Goal: Check status: Check status

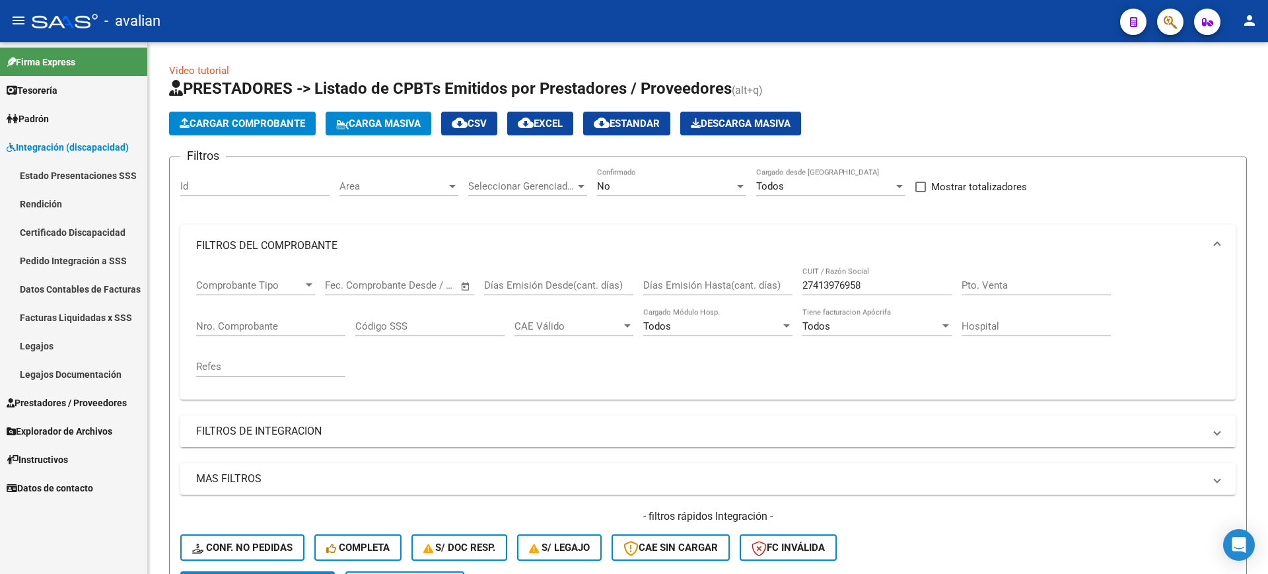
scroll to position [219, 0]
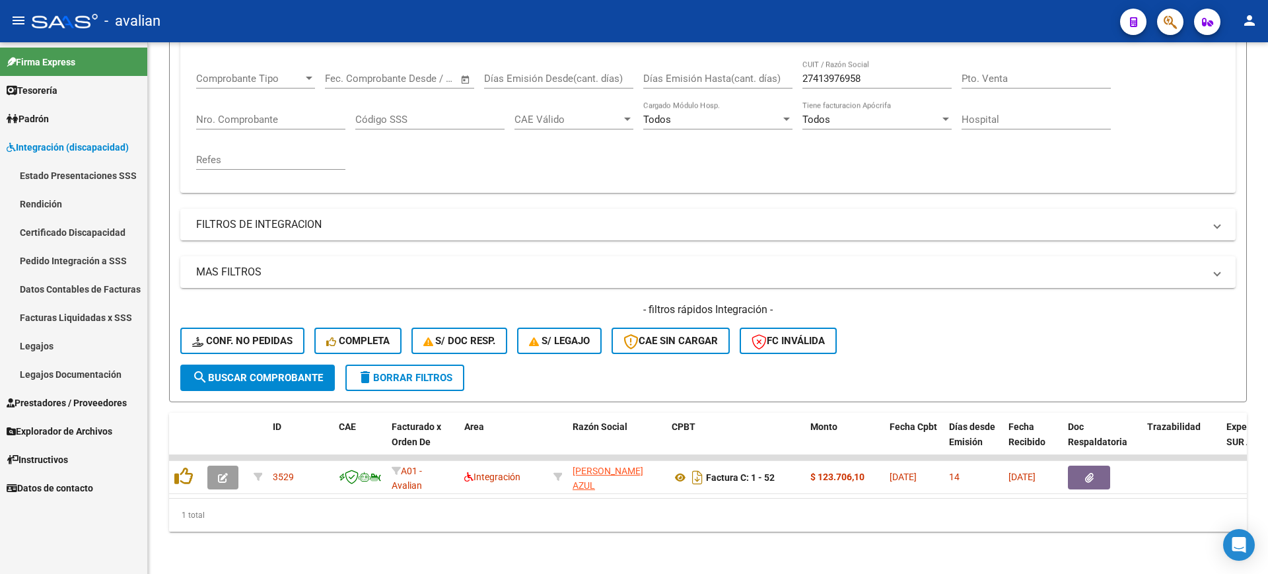
click at [62, 257] on link "Pedido Integración a SSS" at bounding box center [73, 260] width 147 height 28
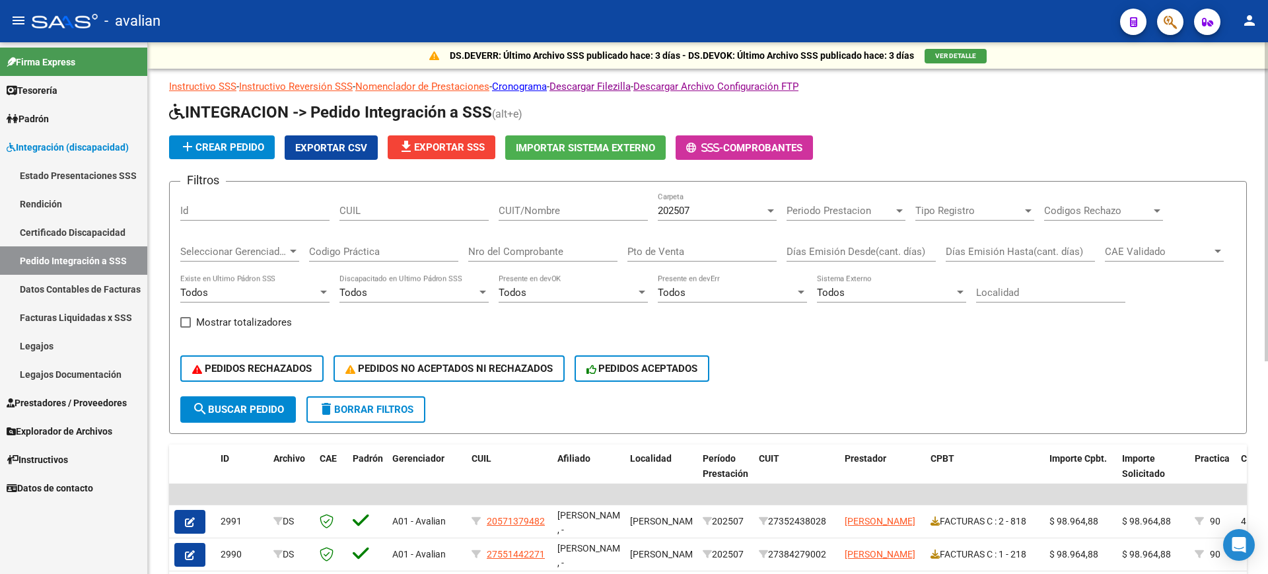
click at [766, 209] on div at bounding box center [771, 210] width 12 height 11
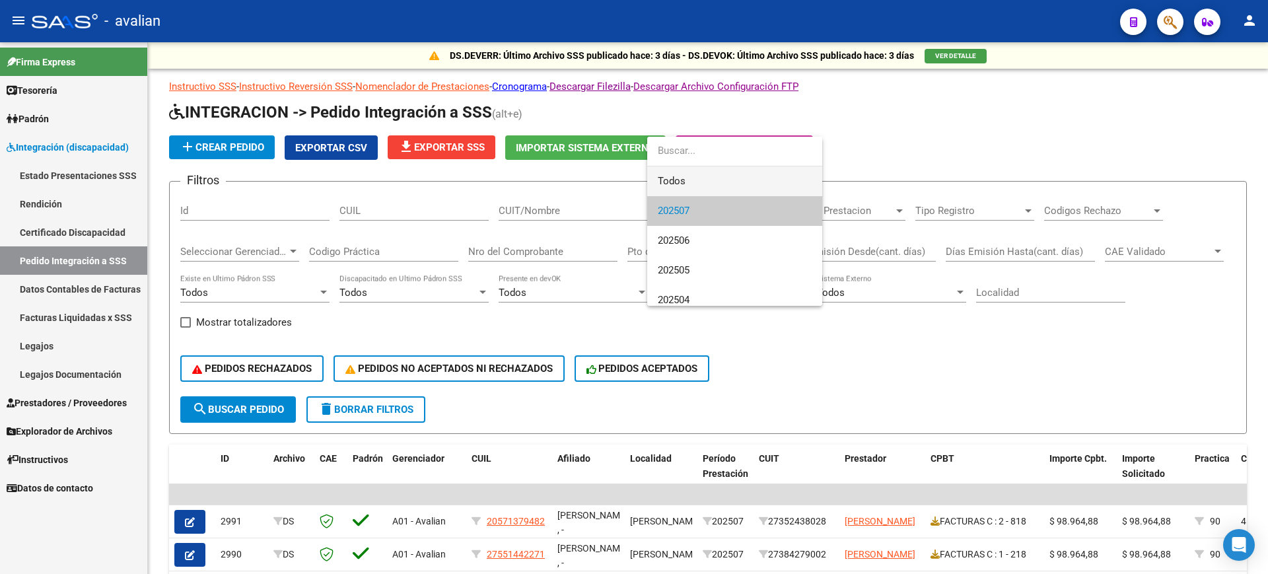
click at [697, 182] on span "Todos" at bounding box center [735, 181] width 154 height 30
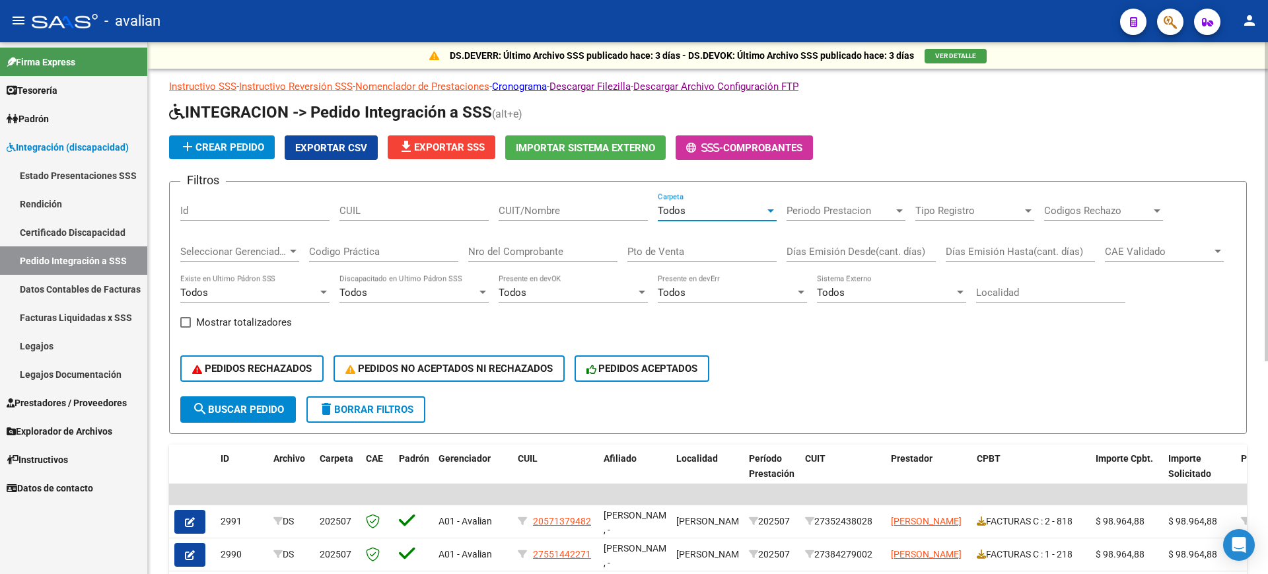
click at [377, 213] on input "CUIL" at bounding box center [413, 211] width 149 height 12
paste input "52872445"
type input "52872445"
click at [245, 408] on span "search Buscar Pedido" at bounding box center [238, 410] width 92 height 12
click at [563, 208] on input "CUIT/Nombre" at bounding box center [573, 211] width 149 height 12
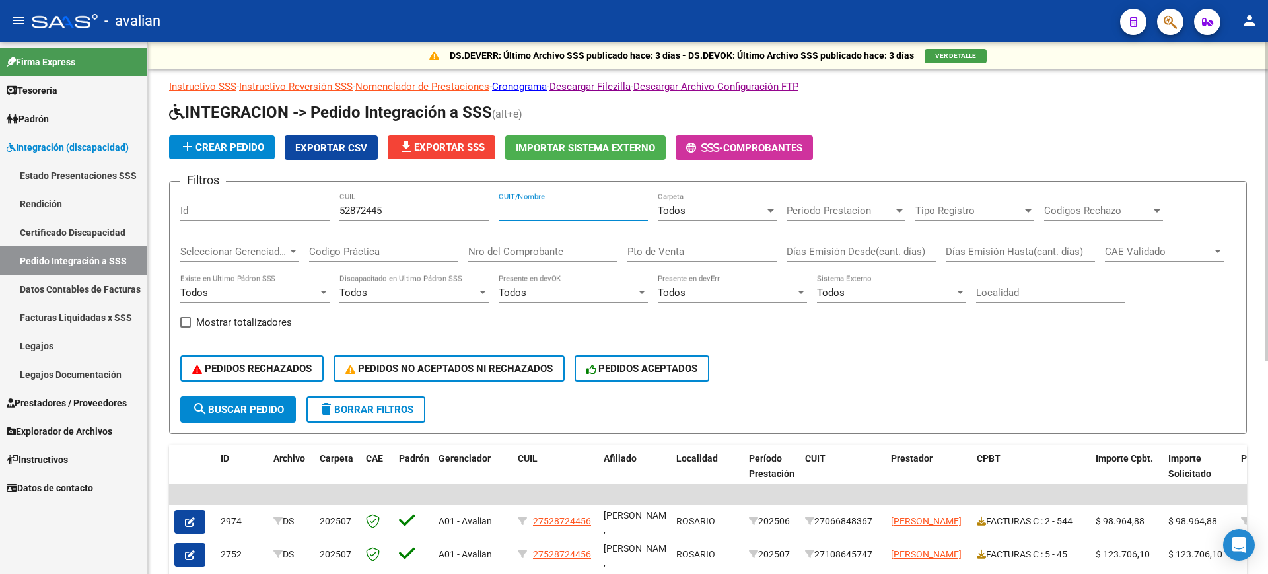
paste input "52872445"
drag, startPoint x: 552, startPoint y: 209, endPoint x: 528, endPoint y: 214, distance: 24.4
click at [497, 207] on div "Filtros Id 52872445 CUIL 52872445 CUIT/Nombre Todos Carpeta Periodo Prestacion …" at bounding box center [707, 294] width 1055 height 204
type input "33653368459"
click at [201, 406] on mat-icon "search" at bounding box center [200, 409] width 16 height 16
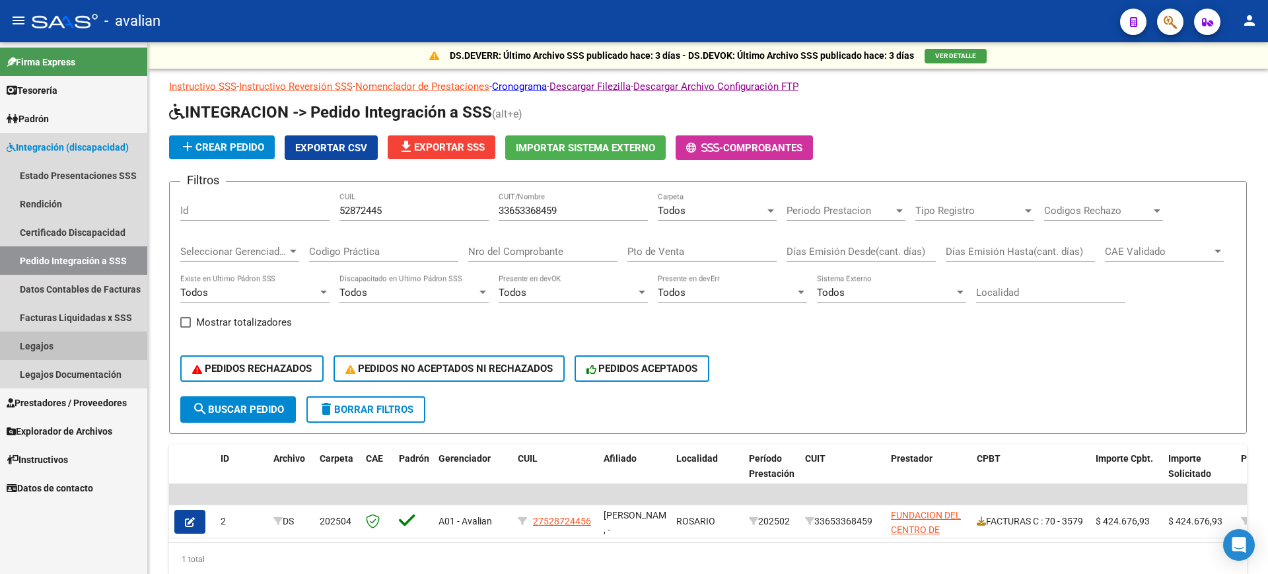
click at [36, 346] on link "Legajos" at bounding box center [73, 346] width 147 height 28
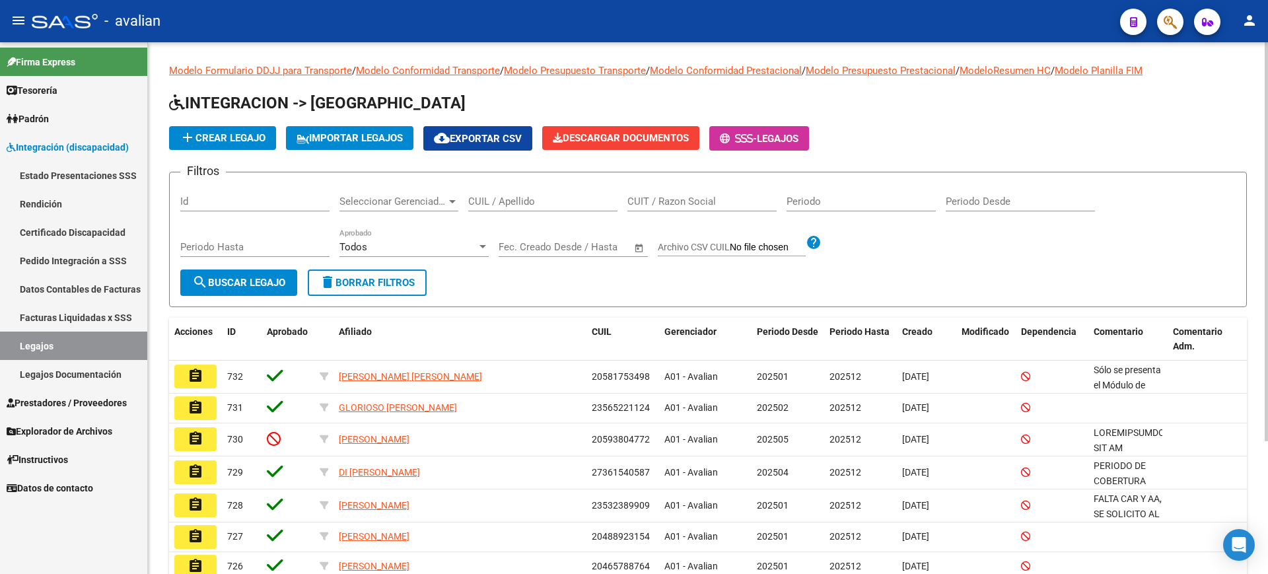
click at [521, 203] on input "CUIL / Apellido" at bounding box center [542, 202] width 149 height 12
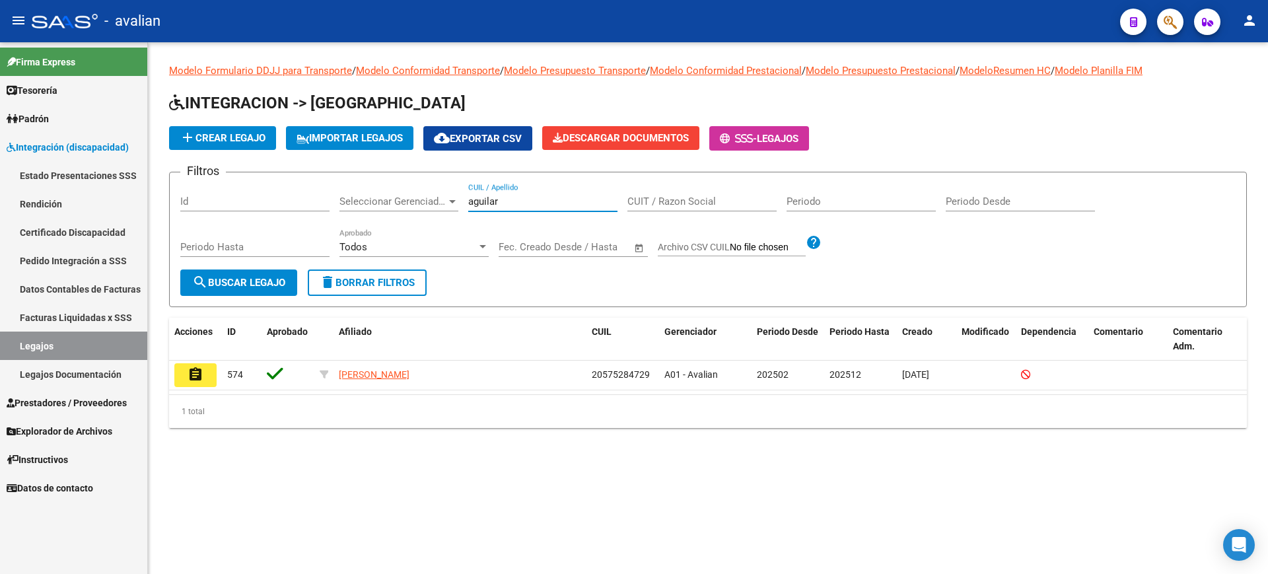
click at [523, 199] on input "aguilar" at bounding box center [542, 202] width 149 height 12
drag, startPoint x: 503, startPoint y: 196, endPoint x: 416, endPoint y: 210, distance: 88.3
click at [416, 210] on div "Filtros Id Seleccionar Gerenciador Seleccionar Gerenciador [PERSON_NAME] CUIL /…" at bounding box center [707, 226] width 1055 height 87
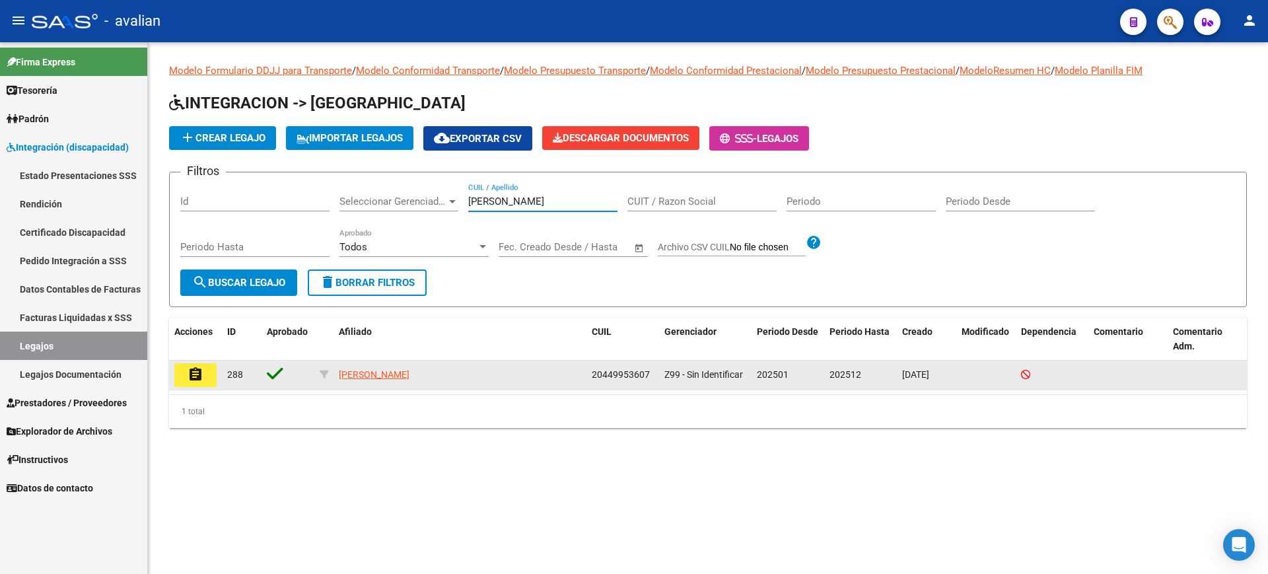
type input "[PERSON_NAME]"
drag, startPoint x: 591, startPoint y: 371, endPoint x: 649, endPoint y: 378, distance: 57.8
click at [649, 379] on span "20449953607" at bounding box center [621, 374] width 58 height 11
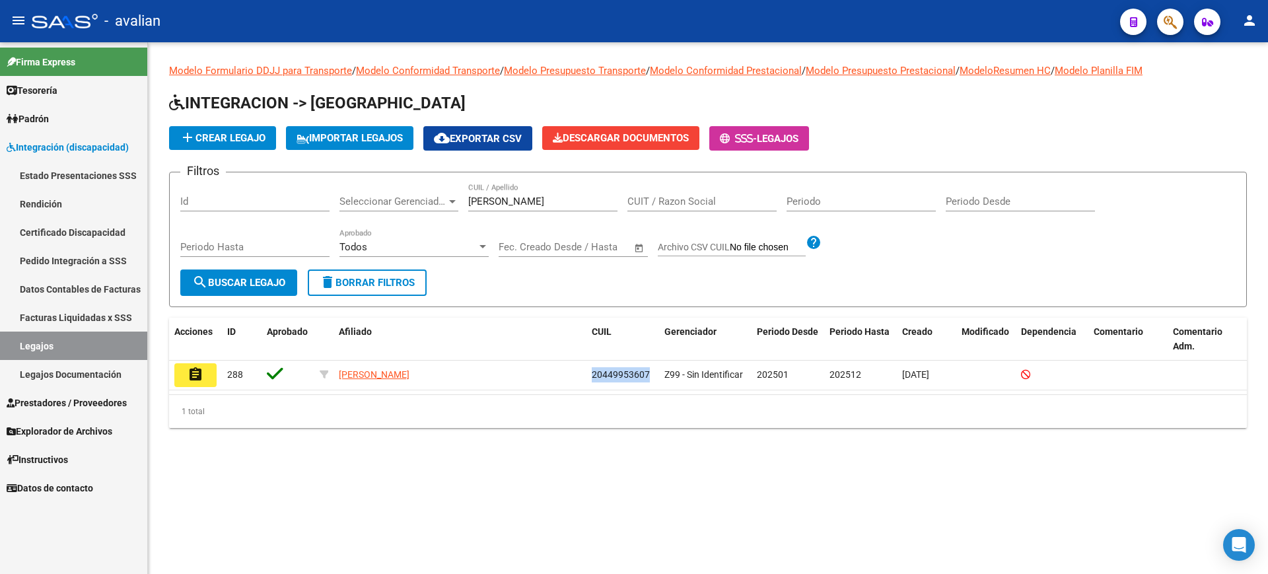
copy span "20449953607"
click at [78, 253] on link "Pedido Integración a SSS" at bounding box center [73, 260] width 147 height 28
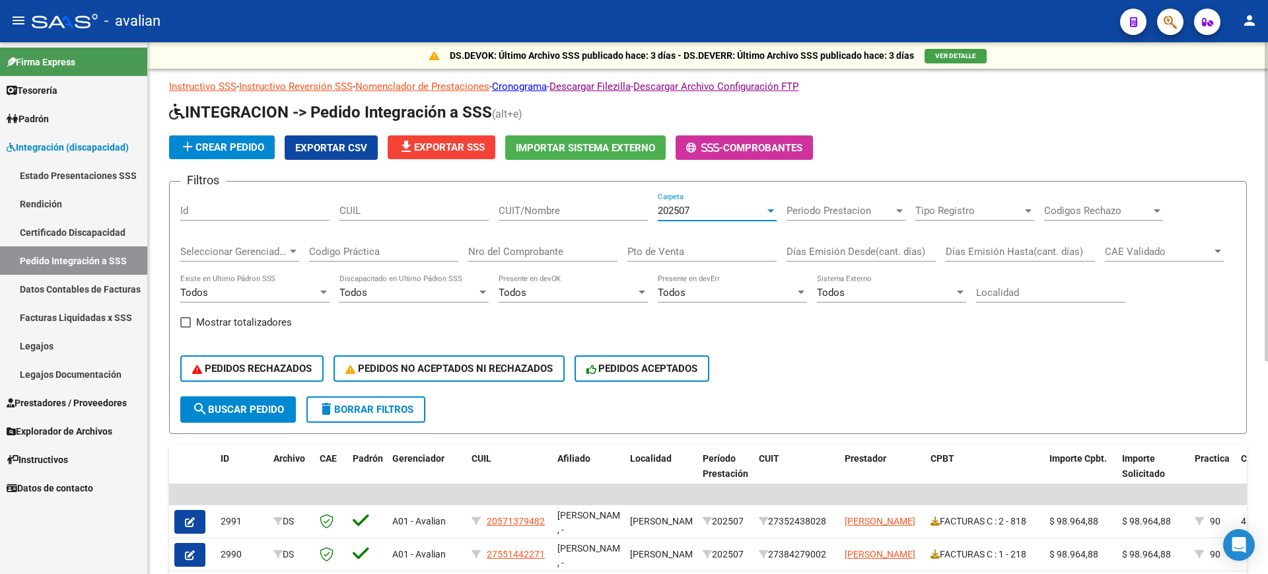
click at [704, 209] on div "202507" at bounding box center [711, 211] width 107 height 12
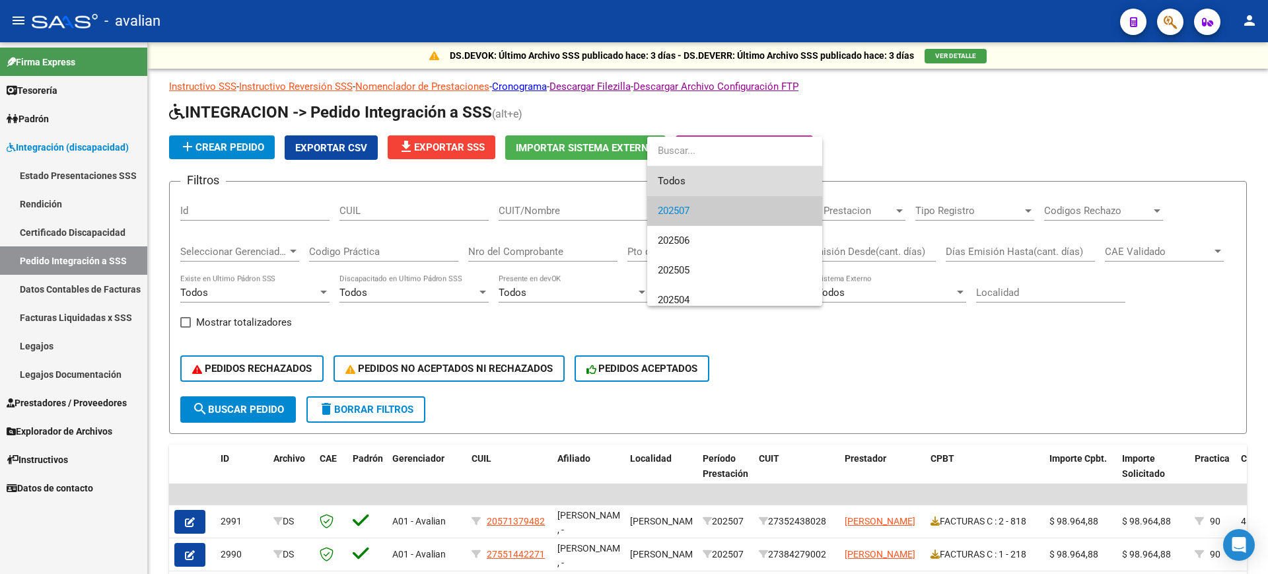
click at [679, 182] on span "Todos" at bounding box center [735, 181] width 154 height 30
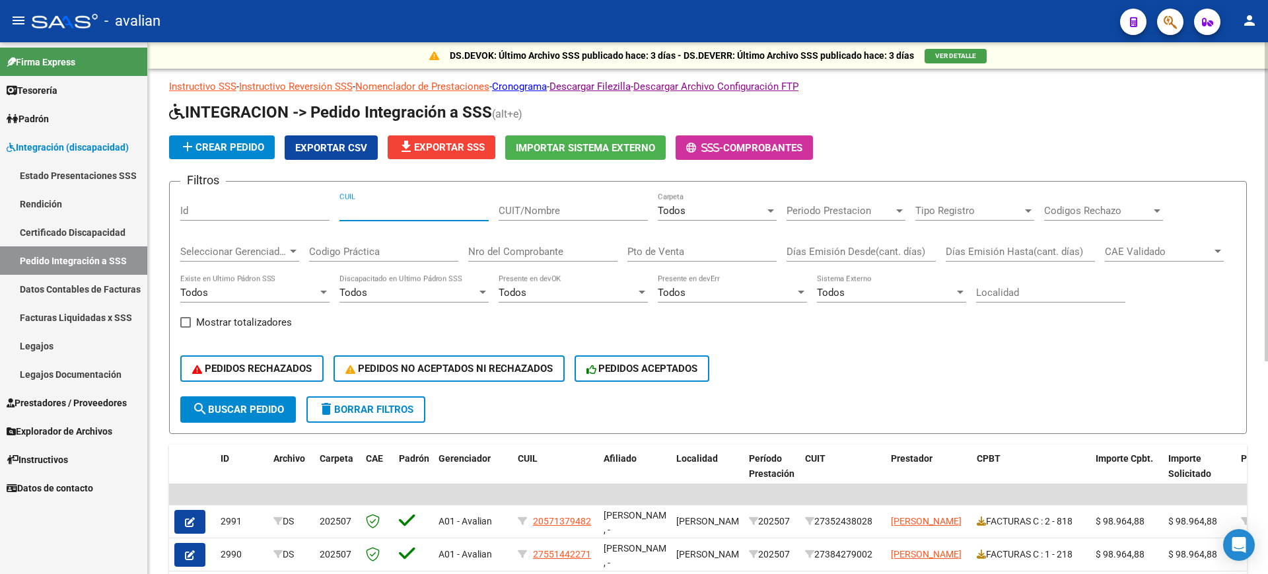
click at [374, 212] on input "CUIL" at bounding box center [413, 211] width 149 height 12
paste input "20449953607"
type input "20449953607"
click at [246, 408] on span "search Buscar Pedido" at bounding box center [238, 410] width 92 height 12
drag, startPoint x: 402, startPoint y: 205, endPoint x: 366, endPoint y: 238, distance: 48.6
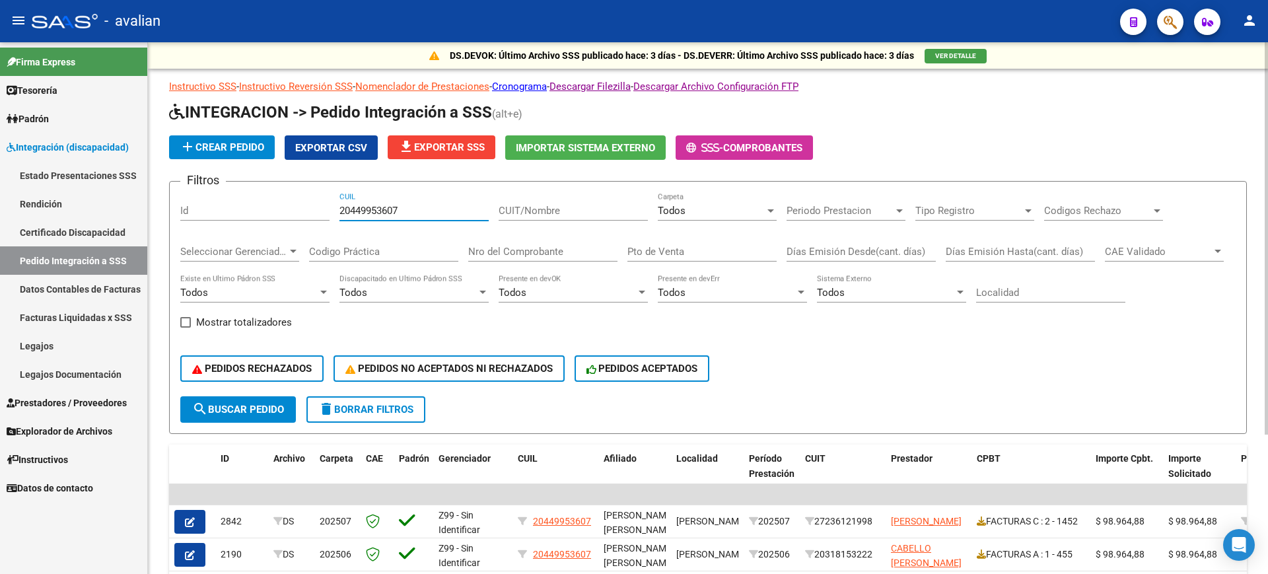
click at [331, 205] on div "Filtros Id 20449953607 CUIL CUIT/Nombre Todos Carpeta Periodo Prestacion Period…" at bounding box center [707, 294] width 1055 height 204
